Goal: Task Accomplishment & Management: Manage account settings

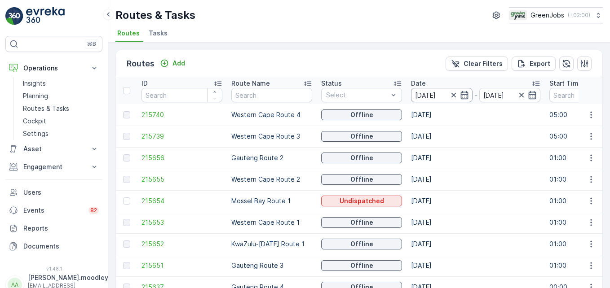
click at [437, 93] on input "[DATE]" at bounding box center [442, 95] width 62 height 14
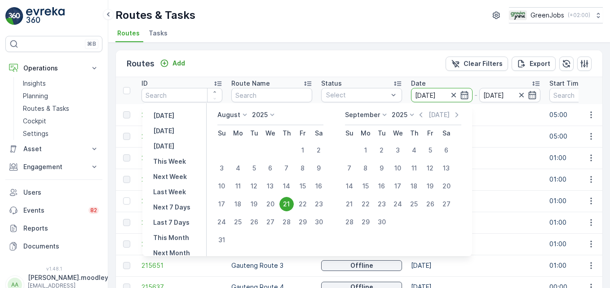
click at [290, 204] on div "21" at bounding box center [287, 204] width 14 height 14
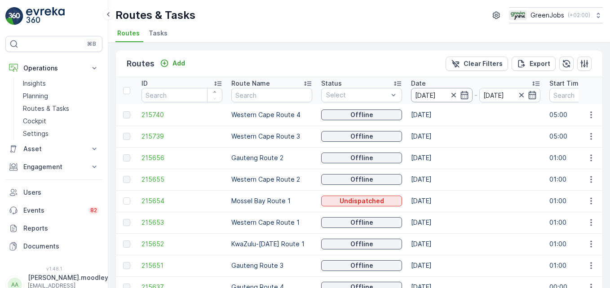
click at [447, 96] on input "[DATE]" at bounding box center [442, 95] width 62 height 14
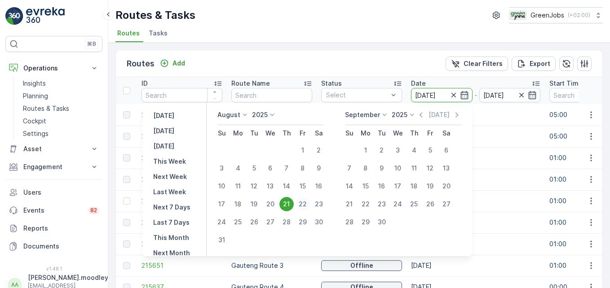
click at [309, 204] on div "22" at bounding box center [303, 204] width 14 height 14
type input "[DATE]"
click at [309, 204] on div "22" at bounding box center [303, 204] width 14 height 14
type input "[DATE]"
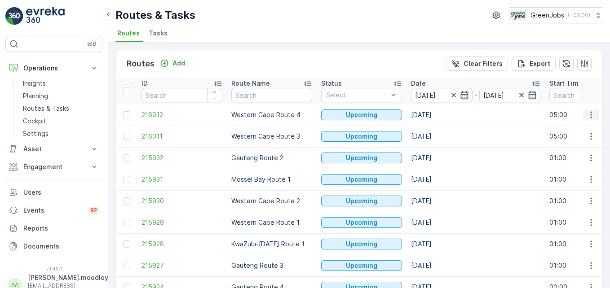
click at [591, 116] on icon "button" at bounding box center [591, 115] width 9 height 9
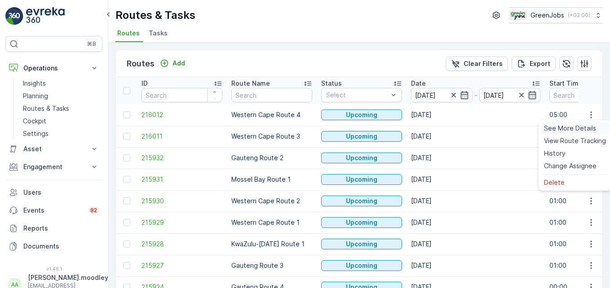
click at [581, 126] on span "See More Details" at bounding box center [570, 128] width 52 height 9
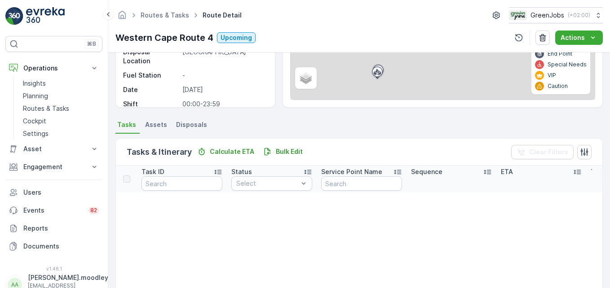
scroll to position [135, 0]
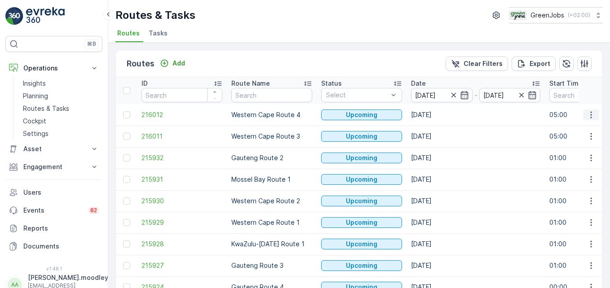
click at [592, 116] on icon "button" at bounding box center [591, 115] width 9 height 9
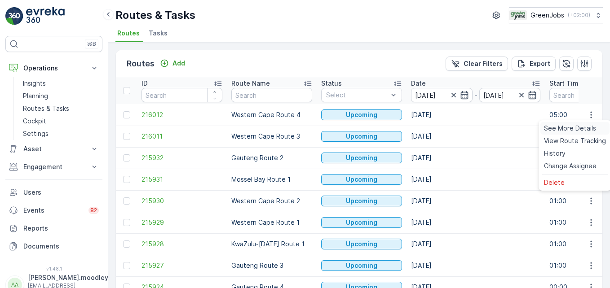
click at [582, 129] on span "See More Details" at bounding box center [570, 128] width 52 height 9
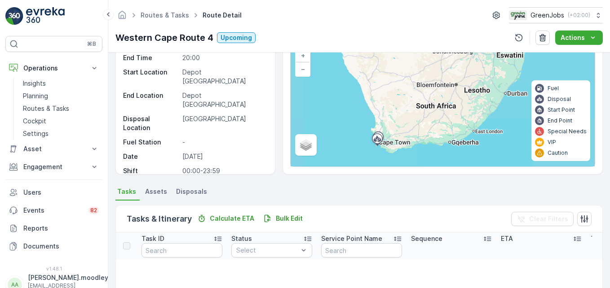
scroll to position [135, 0]
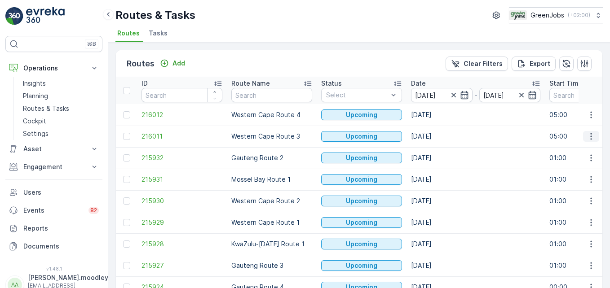
click at [591, 137] on icon "button" at bounding box center [591, 136] width 9 height 9
click at [582, 148] on span "See More Details" at bounding box center [570, 150] width 52 height 9
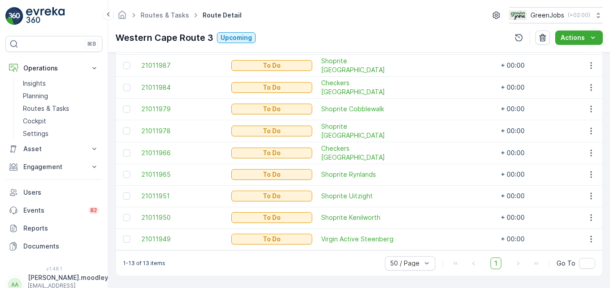
scroll to position [225, 0]
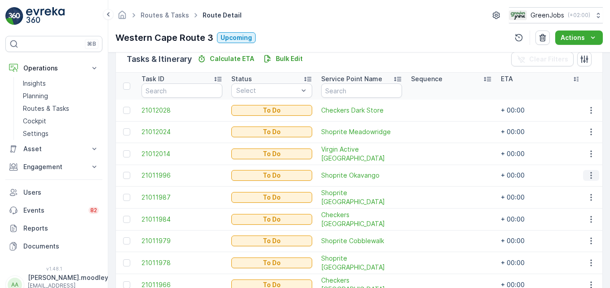
click at [592, 175] on icon "button" at bounding box center [591, 175] width 9 height 9
click at [586, 215] on span "Change Route" at bounding box center [568, 213] width 44 height 9
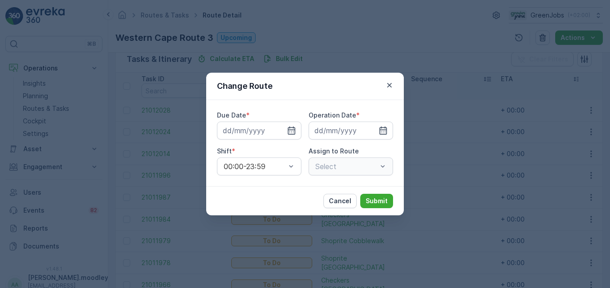
type input "[DATE]"
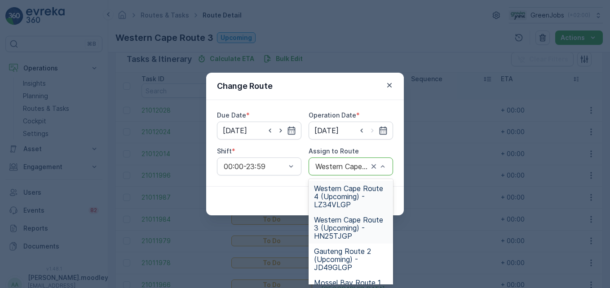
click at [341, 199] on span "Western Cape Route 4 (Upcoming) - LZ34VLGP" at bounding box center [351, 197] width 74 height 24
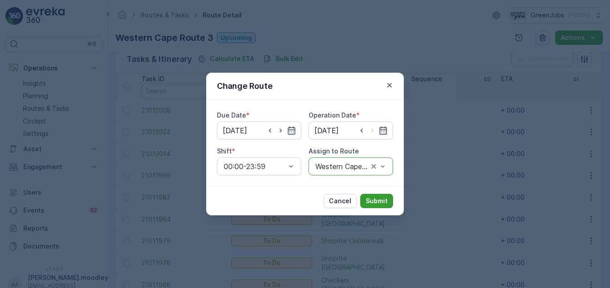
click at [371, 195] on button "Submit" at bounding box center [376, 201] width 33 height 14
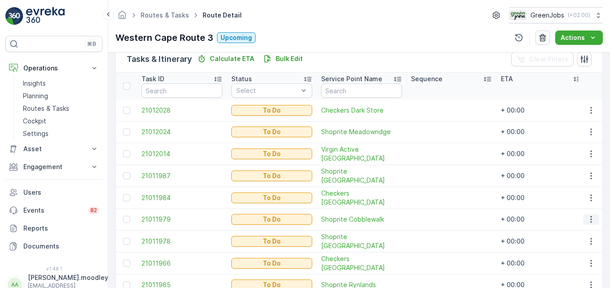
click at [588, 217] on icon "button" at bounding box center [591, 219] width 9 height 9
click at [560, 176] on span "Change Route" at bounding box center [568, 176] width 44 height 9
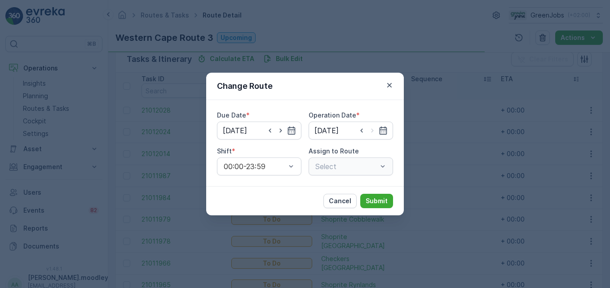
type input "[DATE]"
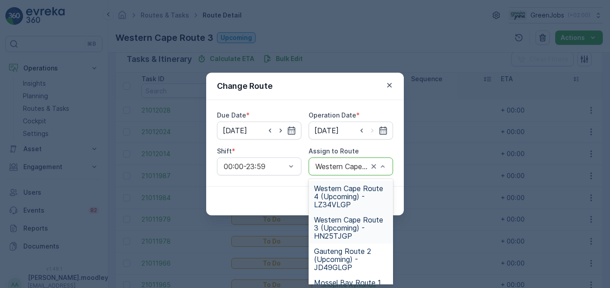
click at [340, 193] on span "Western Cape Route 4 (Upcoming) - LZ34VLGP" at bounding box center [351, 197] width 74 height 24
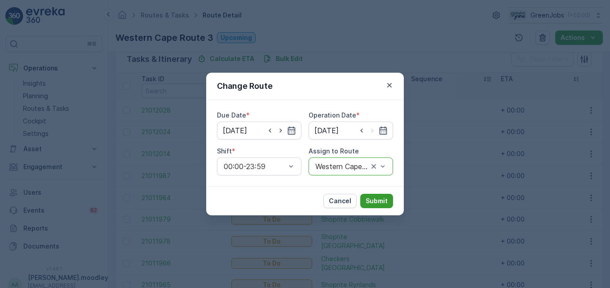
click at [378, 199] on p "Submit" at bounding box center [377, 201] width 22 height 9
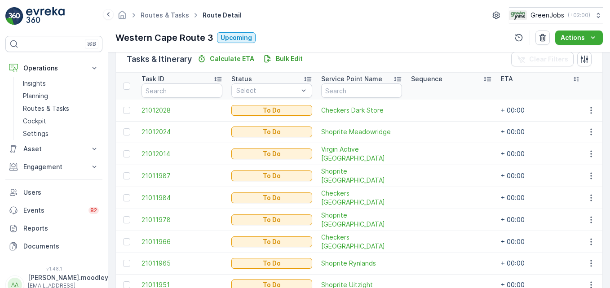
click at [589, 213] on td at bounding box center [591, 220] width 24 height 22
click at [587, 219] on icon "button" at bounding box center [591, 220] width 9 height 9
click at [570, 177] on span "Change Route" at bounding box center [568, 176] width 44 height 9
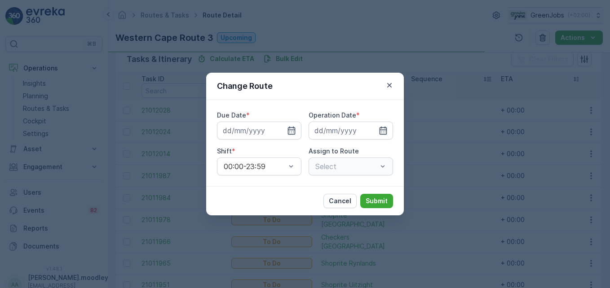
type input "[DATE]"
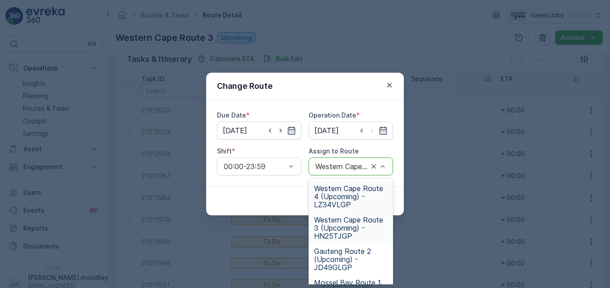
click at [337, 190] on span "Western Cape Route 4 (Upcoming) - LZ34VLGP" at bounding box center [351, 197] width 74 height 24
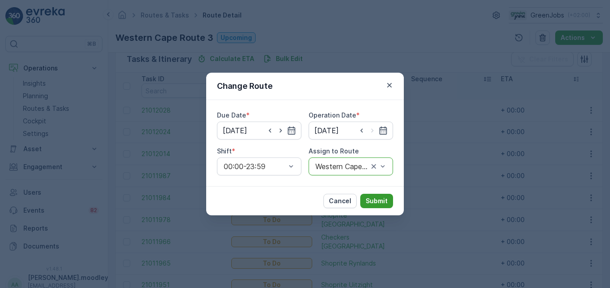
click at [376, 199] on p "Submit" at bounding box center [377, 201] width 22 height 9
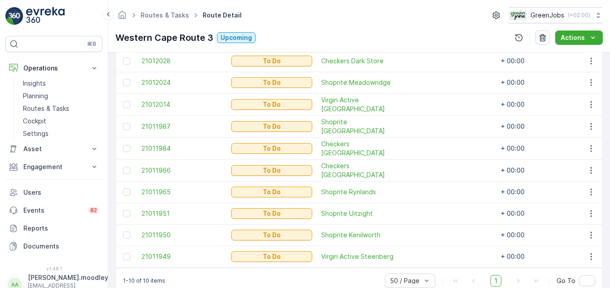
scroll to position [295, 0]
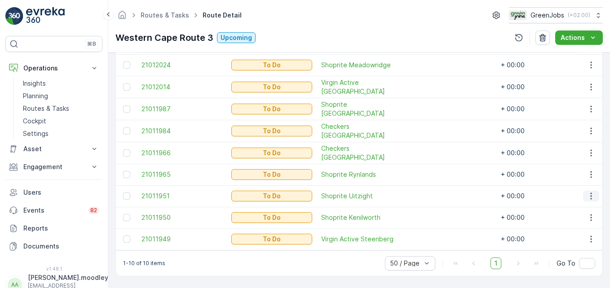
click at [590, 194] on icon "button" at bounding box center [590, 196] width 1 height 7
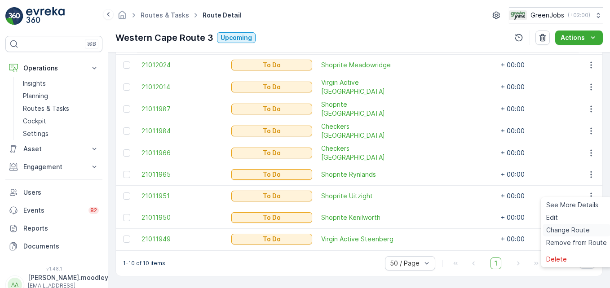
click at [571, 228] on span "Change Route" at bounding box center [568, 230] width 44 height 9
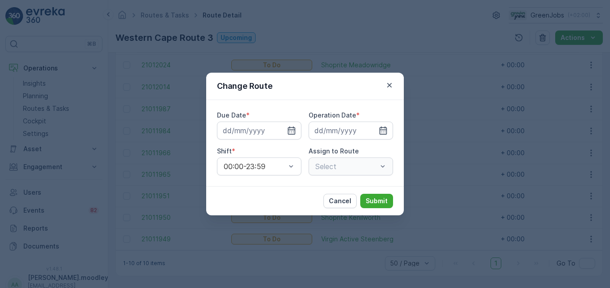
type input "[DATE]"
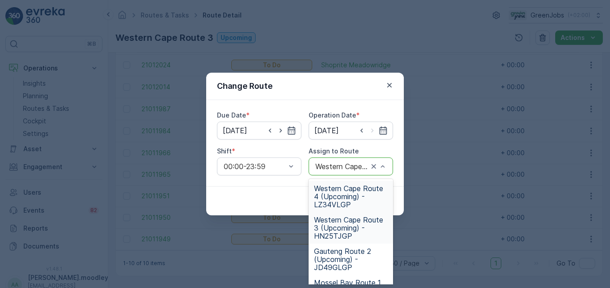
drag, startPoint x: 323, startPoint y: 199, endPoint x: 382, endPoint y: 216, distance: 61.0
click at [324, 199] on span "Western Cape Route 4 (Upcoming) - LZ34VLGP" at bounding box center [351, 197] width 74 height 24
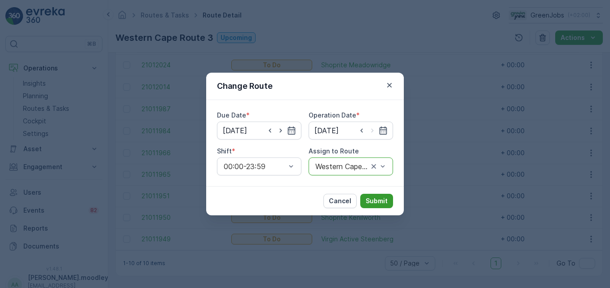
click at [381, 197] on p "Submit" at bounding box center [377, 201] width 22 height 9
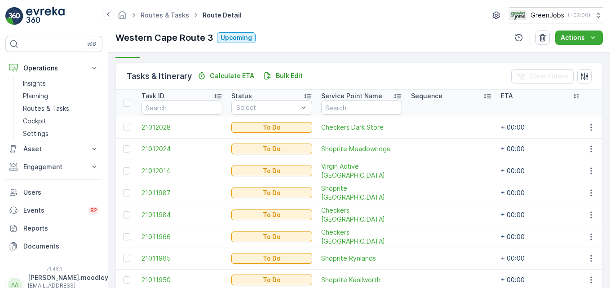
scroll to position [228, 0]
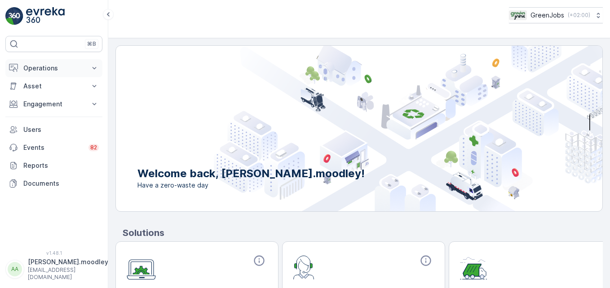
click at [91, 69] on icon at bounding box center [94, 68] width 9 height 9
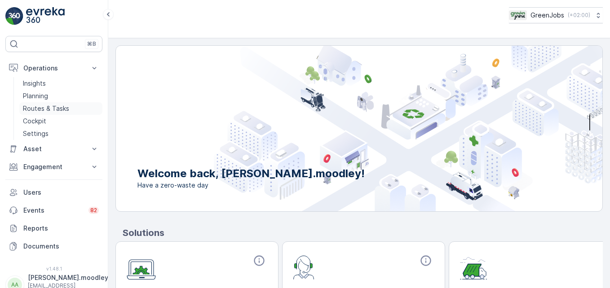
click at [68, 107] on link "Routes & Tasks" at bounding box center [60, 108] width 83 height 13
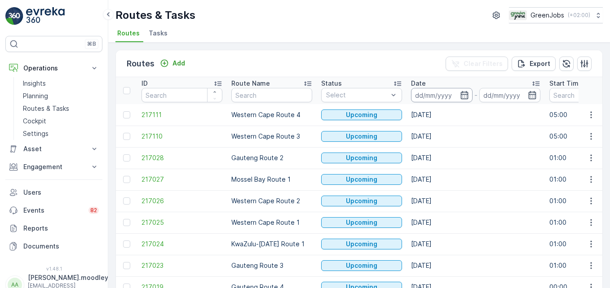
click at [432, 93] on input at bounding box center [442, 95] width 62 height 14
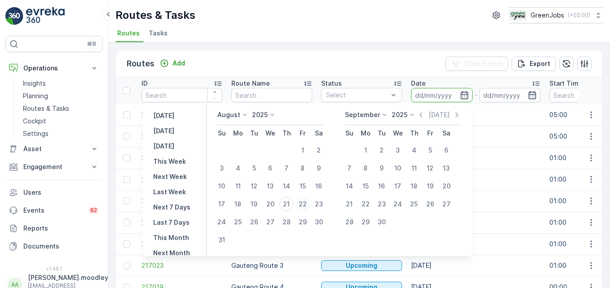
click at [309, 204] on div "22" at bounding box center [303, 204] width 14 height 14
type input "[DATE]"
click at [309, 204] on div "22" at bounding box center [303, 204] width 14 height 14
type input "[DATE]"
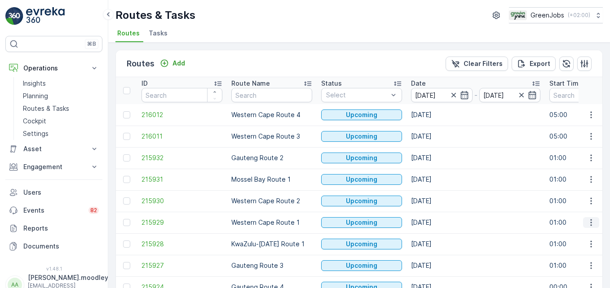
click at [436, 222] on icon "button" at bounding box center [591, 222] width 9 height 9
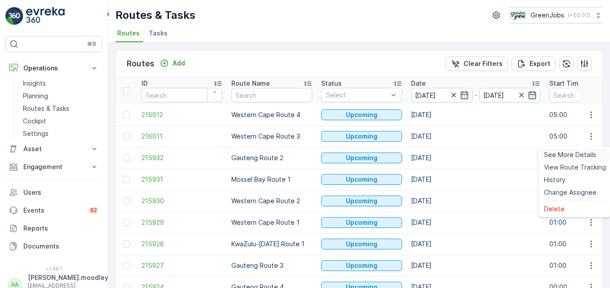
click at [436, 155] on span "See More Details" at bounding box center [570, 155] width 52 height 9
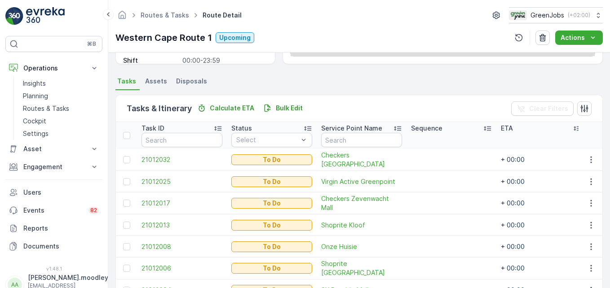
scroll to position [220, 0]
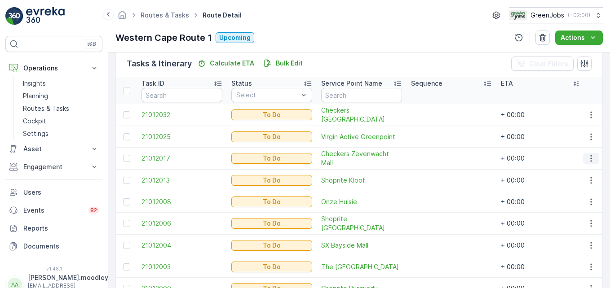
click at [436, 157] on icon "button" at bounding box center [591, 158] width 9 height 9
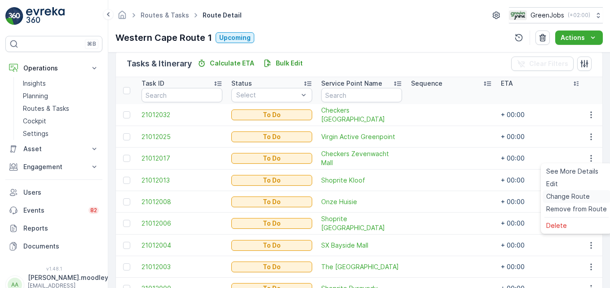
click at [436, 198] on span "Change Route" at bounding box center [568, 196] width 44 height 9
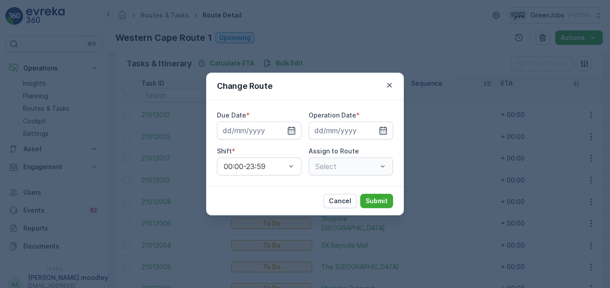
type input "[DATE]"
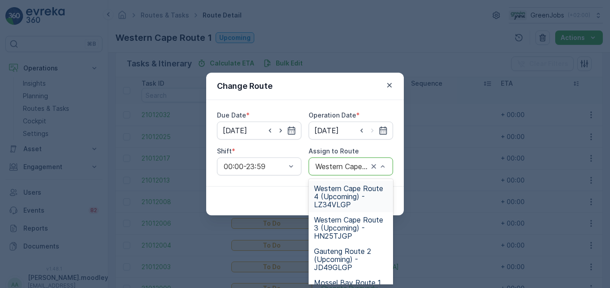
click at [389, 168] on div "Western Cape Route 1 (Upcoming) - JC56NFGP" at bounding box center [351, 167] width 84 height 18
click at [334, 209] on span "Western Cape Route 4 (Upcoming) - LZ34VLGP" at bounding box center [351, 197] width 74 height 24
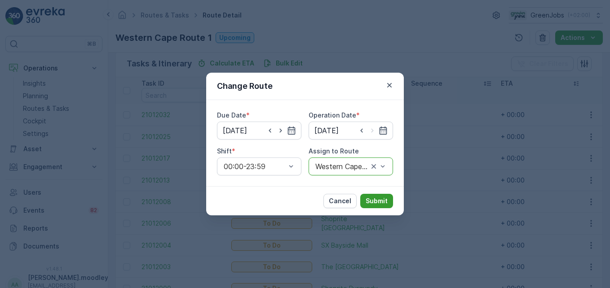
click at [376, 202] on p "Submit" at bounding box center [377, 201] width 22 height 9
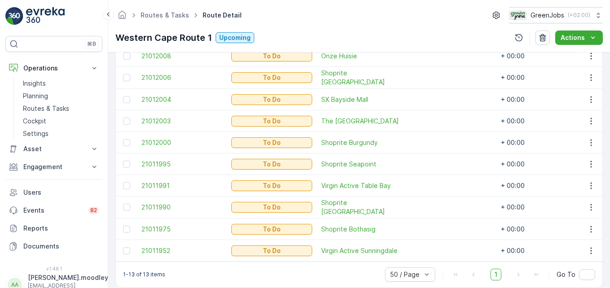
scroll to position [355, 0]
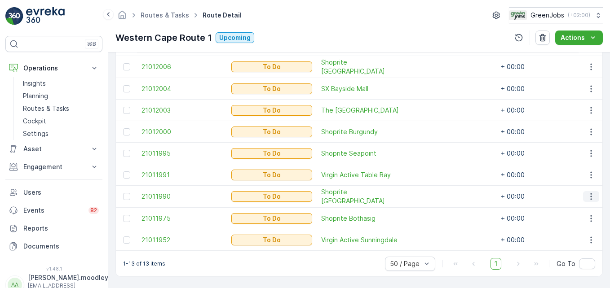
click at [436, 198] on icon "button" at bounding box center [590, 197] width 1 height 7
click at [436, 234] on span "Change Route" at bounding box center [568, 234] width 44 height 9
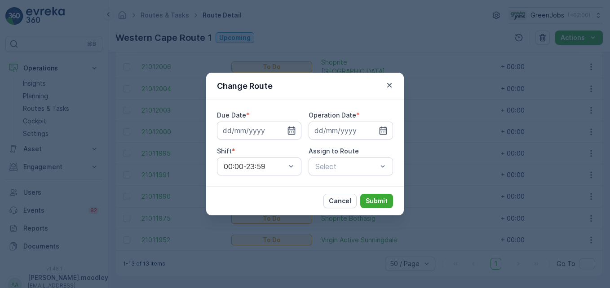
type input "[DATE]"
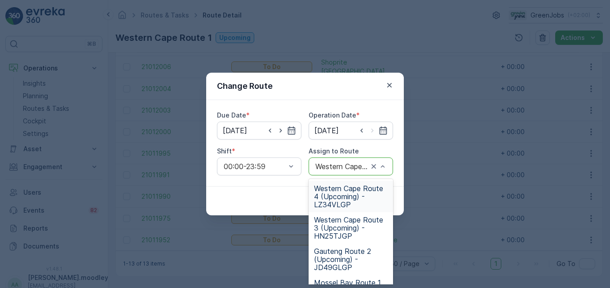
click at [343, 192] on span "Western Cape Route 4 (Upcoming) - LZ34VLGP" at bounding box center [351, 197] width 74 height 24
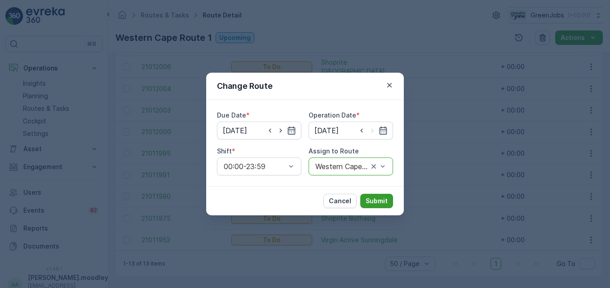
click at [376, 203] on p "Submit" at bounding box center [377, 201] width 22 height 9
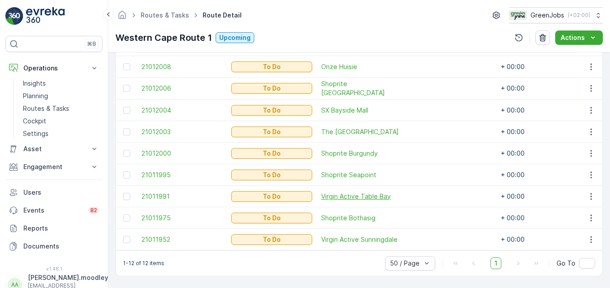
scroll to position [203, 0]
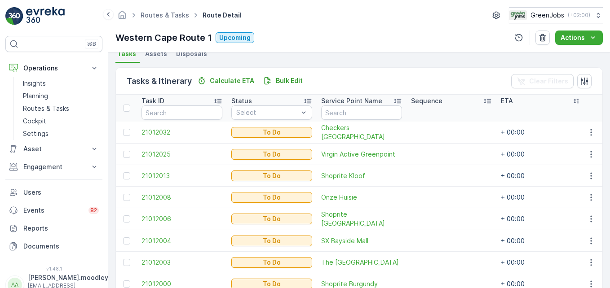
click at [393, 205] on td "Onze Huisie" at bounding box center [362, 198] width 90 height 22
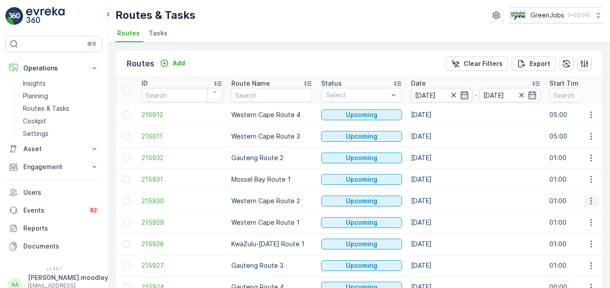
drag, startPoint x: 591, startPoint y: 204, endPoint x: 596, endPoint y: 205, distance: 5.3
click at [436, 203] on icon "button" at bounding box center [591, 201] width 9 height 9
click at [436, 215] on span "See More Details" at bounding box center [570, 214] width 52 height 9
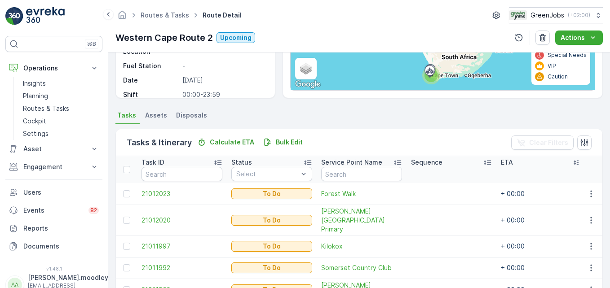
scroll to position [225, 0]
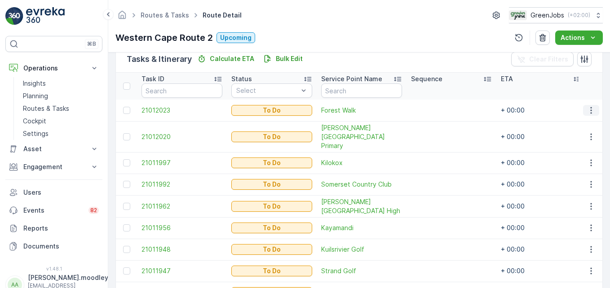
click at [436, 111] on icon "button" at bounding box center [591, 110] width 9 height 9
click at [436, 146] on span "Change Route" at bounding box center [568, 149] width 44 height 9
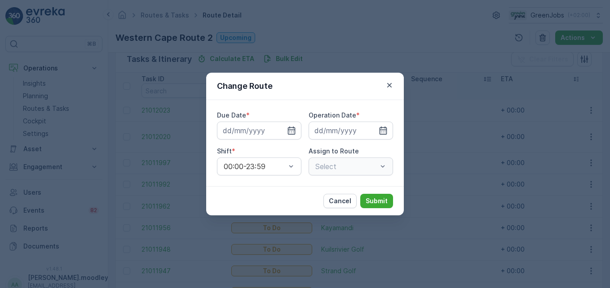
type input "[DATE]"
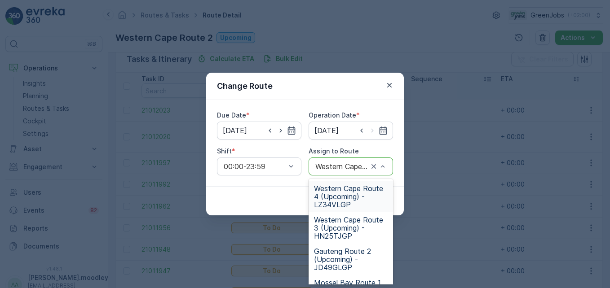
click at [329, 206] on span "Western Cape Route 4 (Upcoming) - LZ34VLGP" at bounding box center [351, 197] width 74 height 24
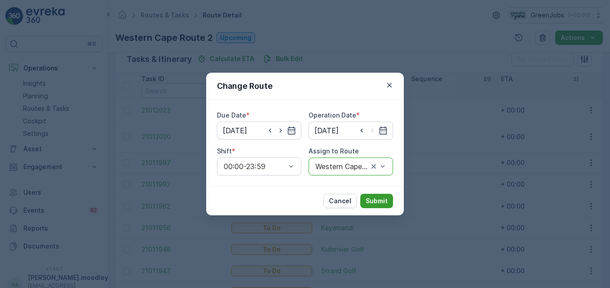
click at [380, 198] on p "Submit" at bounding box center [377, 201] width 22 height 9
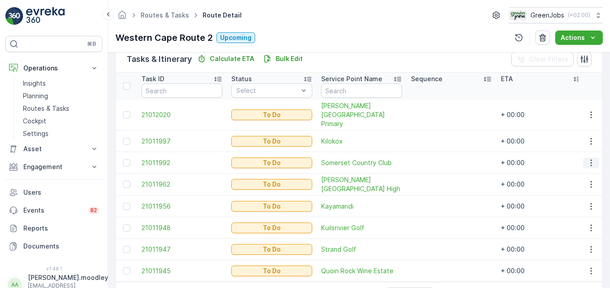
click at [436, 160] on icon "button" at bounding box center [590, 163] width 1 height 7
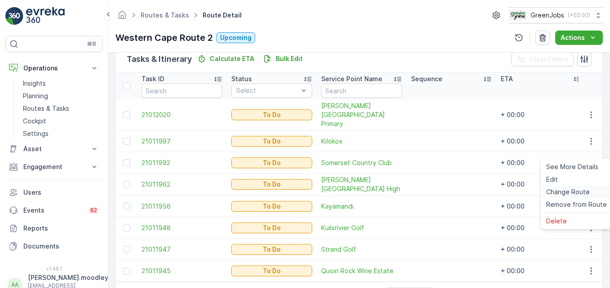
click at [436, 193] on span "Change Route" at bounding box center [568, 192] width 44 height 9
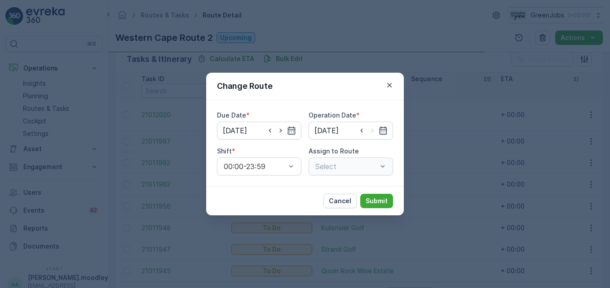
type input "[DATE]"
click at [386, 160] on div at bounding box center [378, 166] width 18 height 17
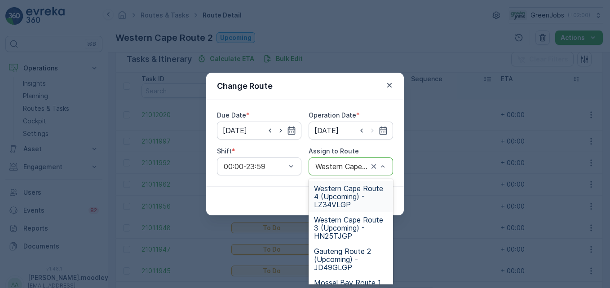
click at [320, 196] on span "Western Cape Route 4 (Upcoming) - LZ34VLGP" at bounding box center [351, 197] width 74 height 24
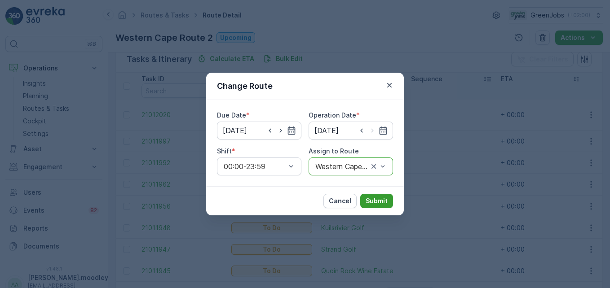
click at [369, 202] on p "Submit" at bounding box center [377, 201] width 22 height 9
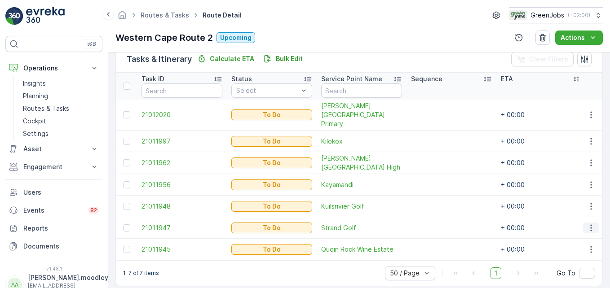
click at [436, 224] on icon "button" at bounding box center [591, 228] width 9 height 9
click at [436, 175] on span "Change Route" at bounding box center [568, 175] width 44 height 9
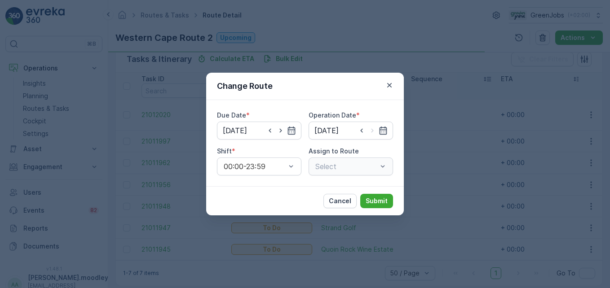
type input "[DATE]"
click at [385, 161] on div at bounding box center [378, 166] width 18 height 17
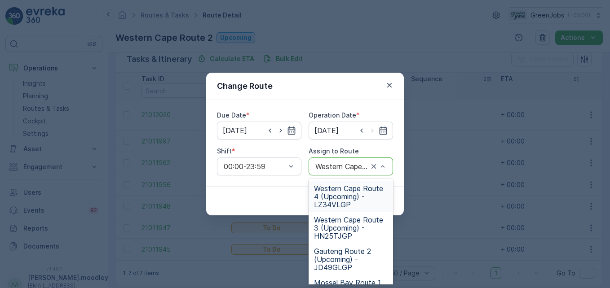
click at [338, 198] on span "Western Cape Route 4 (Upcoming) - LZ34VLGP" at bounding box center [351, 197] width 74 height 24
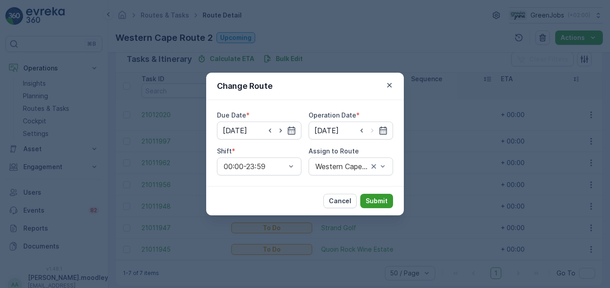
click at [383, 203] on p "Submit" at bounding box center [377, 201] width 22 height 9
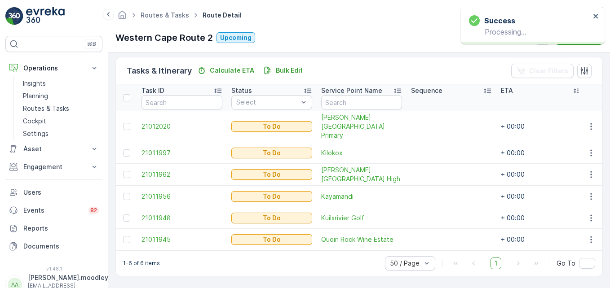
scroll to position [208, 0]
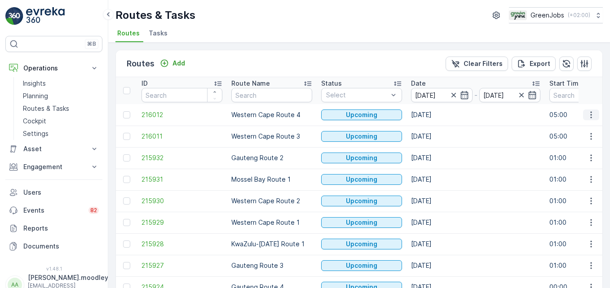
click at [436, 118] on icon "button" at bounding box center [591, 115] width 9 height 9
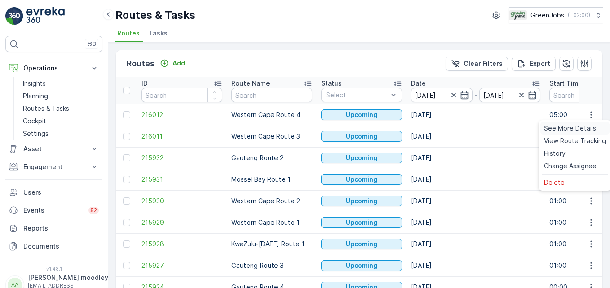
click at [436, 127] on span "See More Details" at bounding box center [570, 128] width 52 height 9
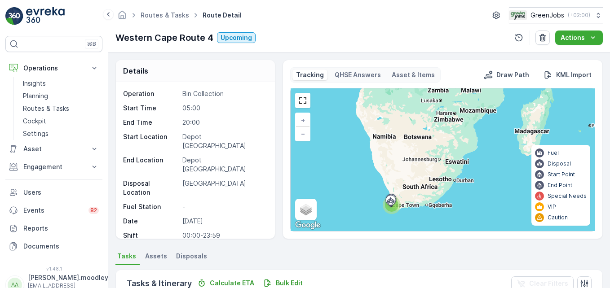
scroll to position [273, 0]
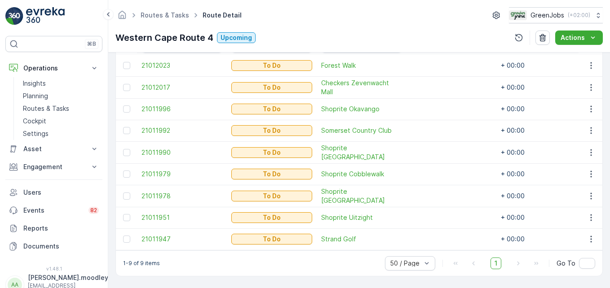
click at [264, 268] on div "1-9 of 9 items 50 / Page 1 Go To" at bounding box center [359, 264] width 487 height 26
